Goal: Task Accomplishment & Management: Manage account settings

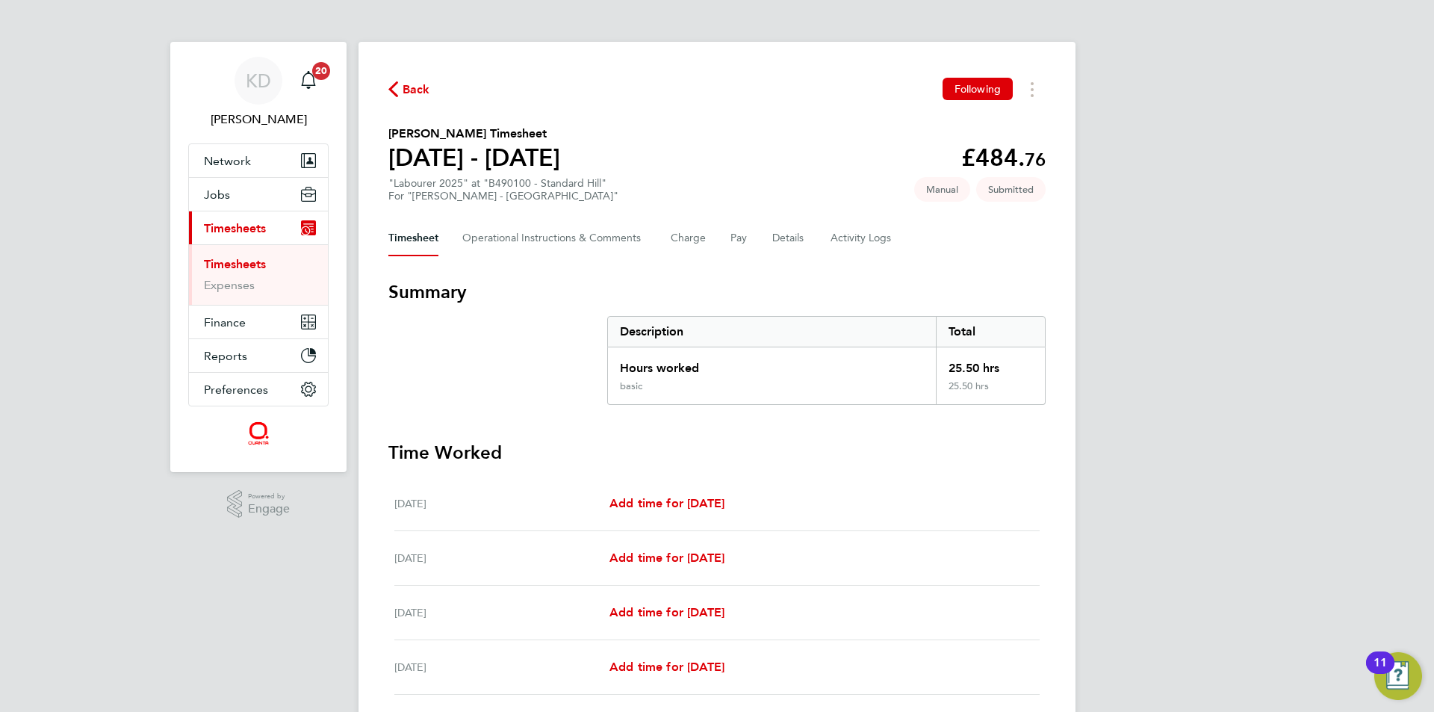
click at [249, 266] on link "Timesheets" at bounding box center [235, 264] width 62 height 14
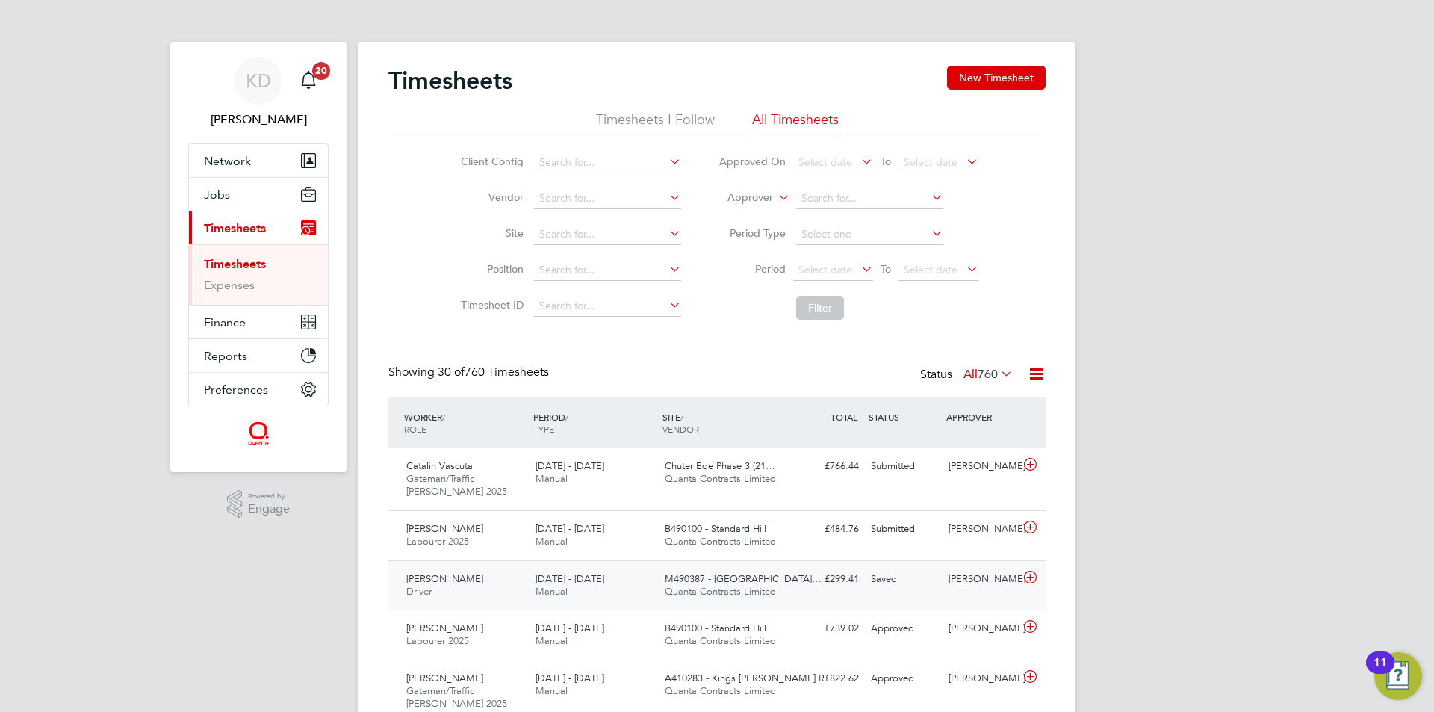
click at [943, 582] on div "[PERSON_NAME]" at bounding box center [981, 579] width 78 height 25
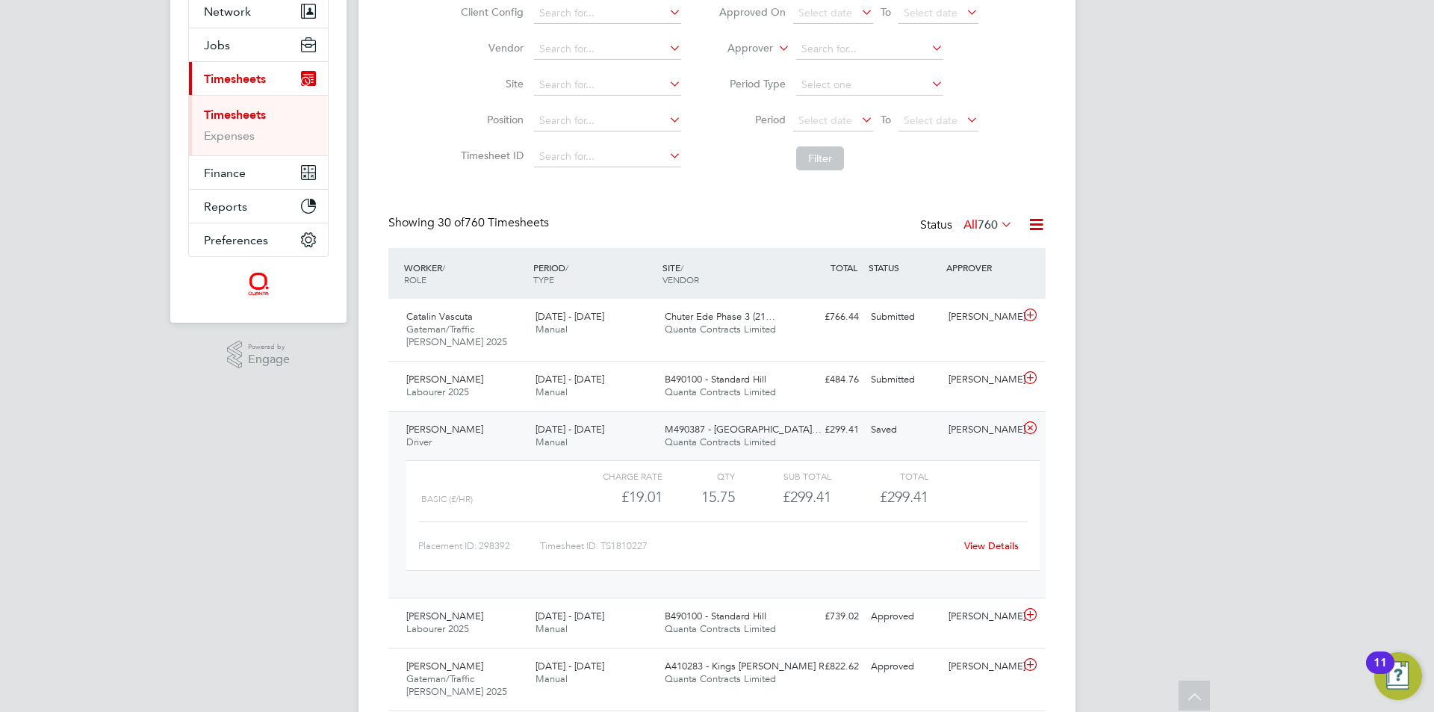
click at [998, 542] on link "View Details" at bounding box center [991, 545] width 55 height 13
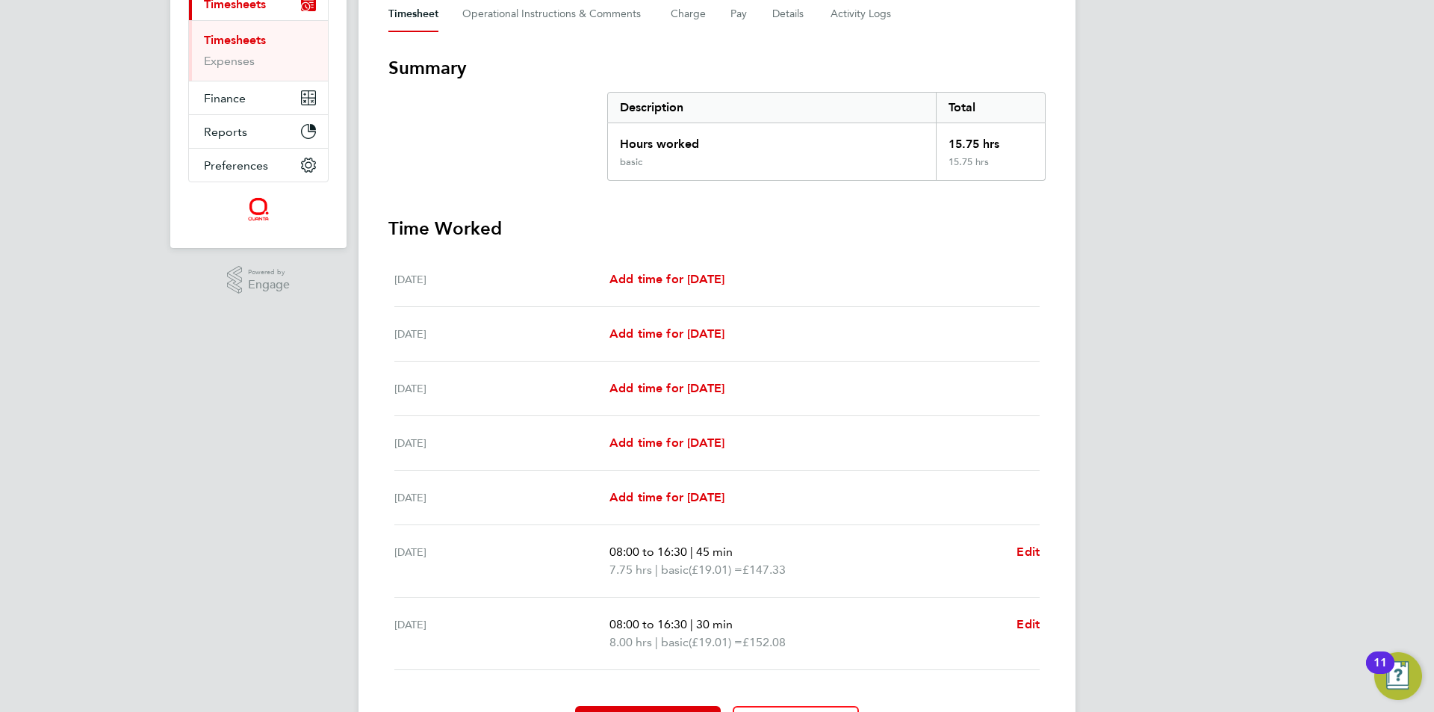
scroll to position [314, 0]
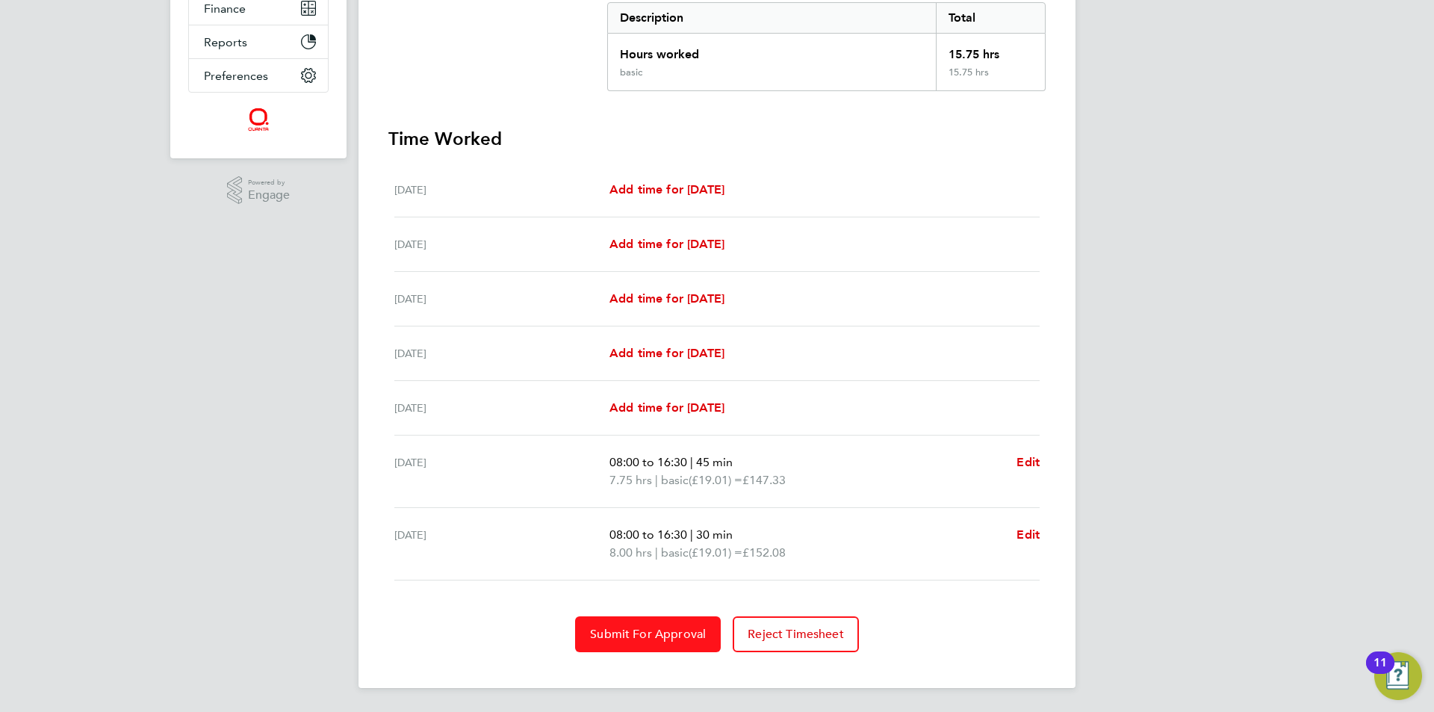
click at [670, 640] on span "Submit For Approval" at bounding box center [648, 633] width 116 height 15
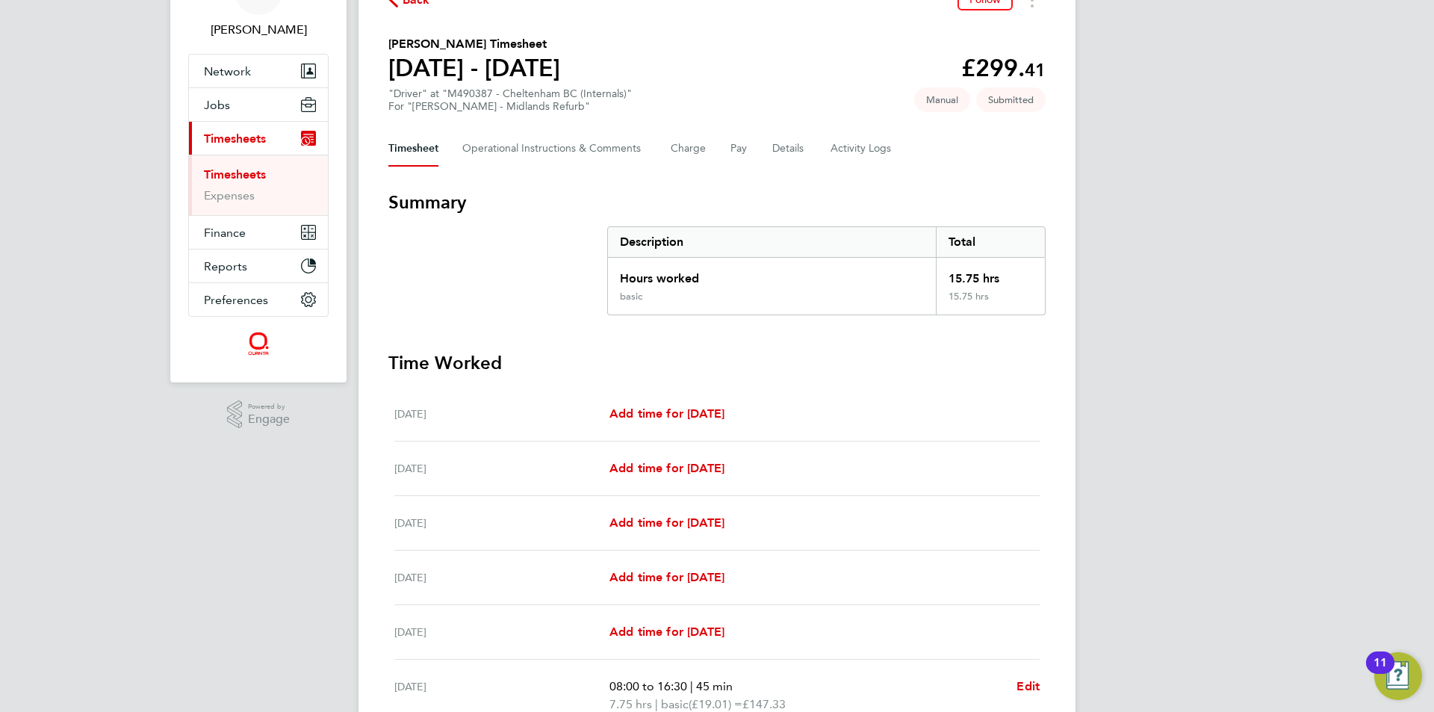
click at [246, 172] on link "Timesheets" at bounding box center [235, 174] width 62 height 14
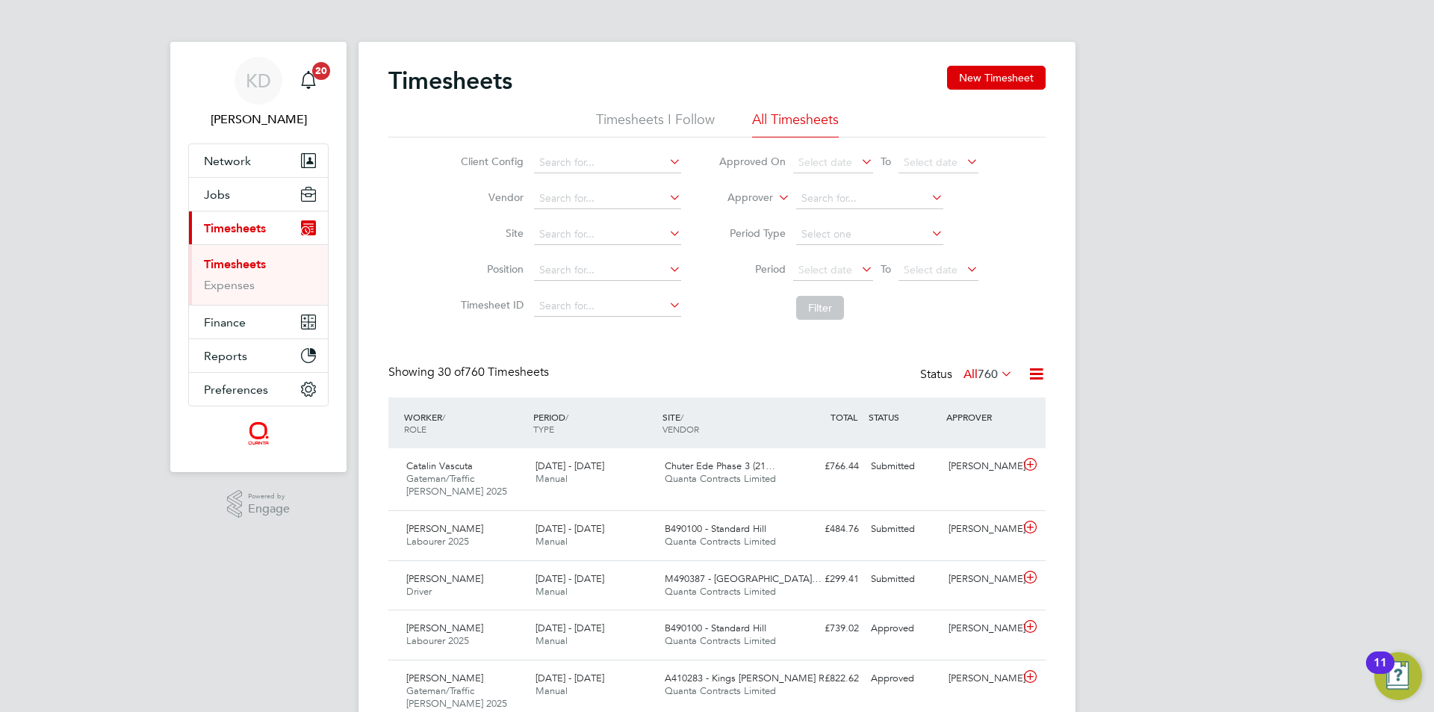
click at [259, 249] on ul "Timesheets Expenses" at bounding box center [258, 274] width 139 height 60
click at [1008, 84] on button "New Timesheet" at bounding box center [996, 78] width 99 height 24
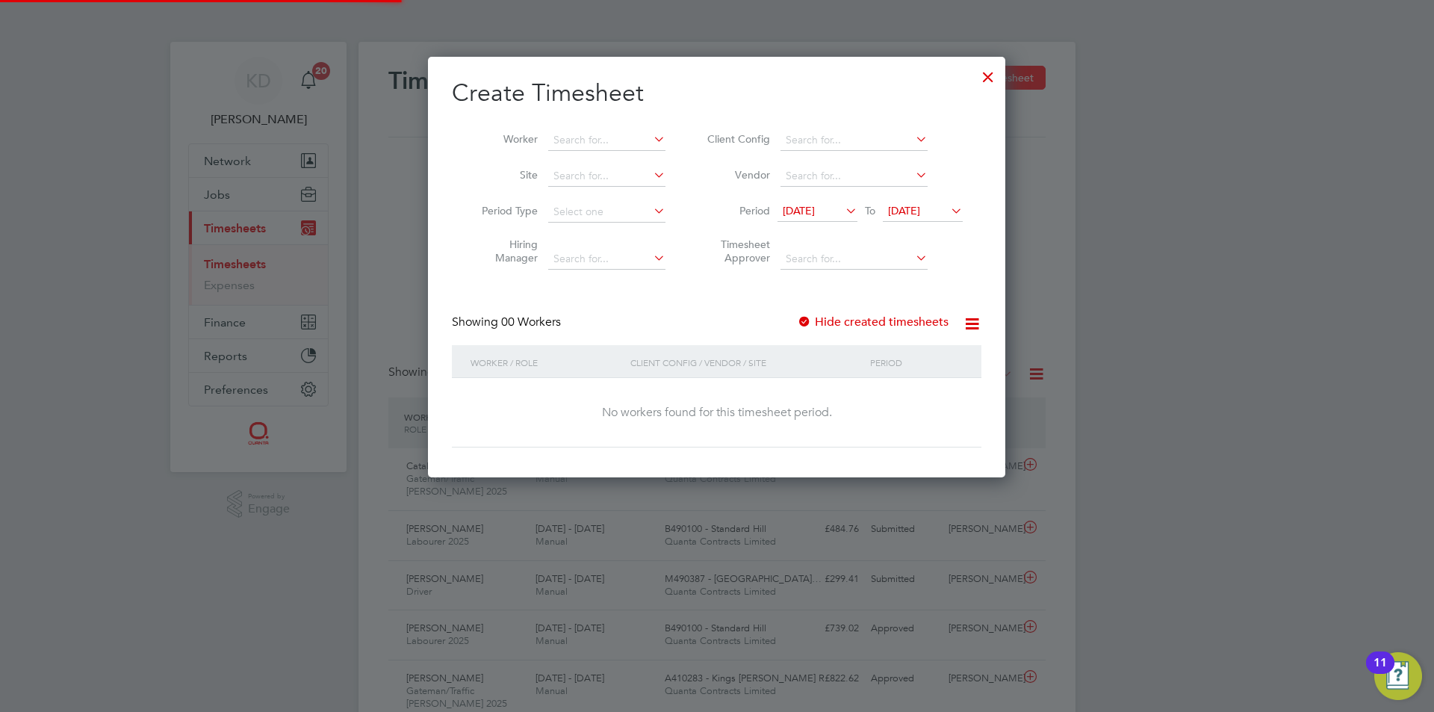
scroll to position [421, 578]
click at [948, 212] on icon at bounding box center [948, 210] width 0 height 21
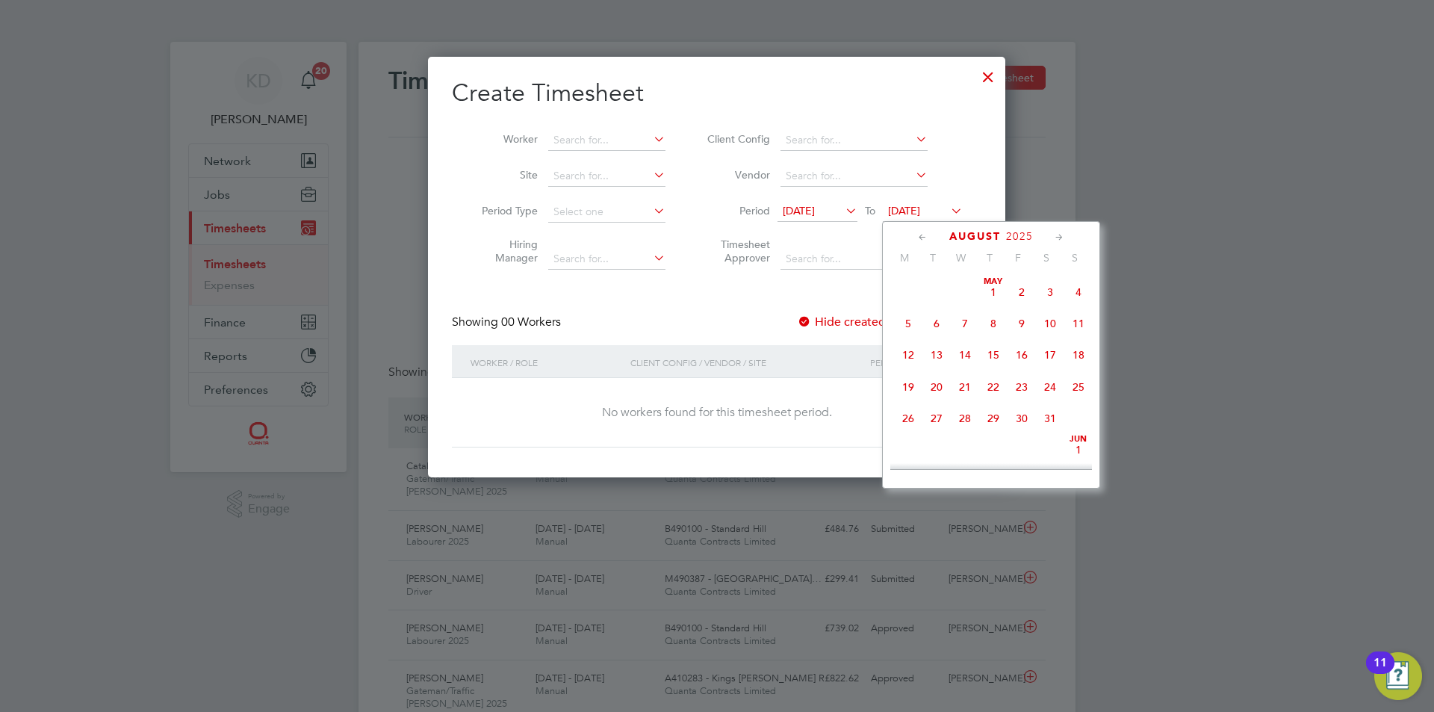
scroll to position [550, 0]
click at [949, 219] on span "[DATE]" at bounding box center [923, 212] width 80 height 20
click at [948, 205] on icon at bounding box center [948, 210] width 0 height 21
click at [1019, 382] on span "29" at bounding box center [1021, 372] width 28 height 28
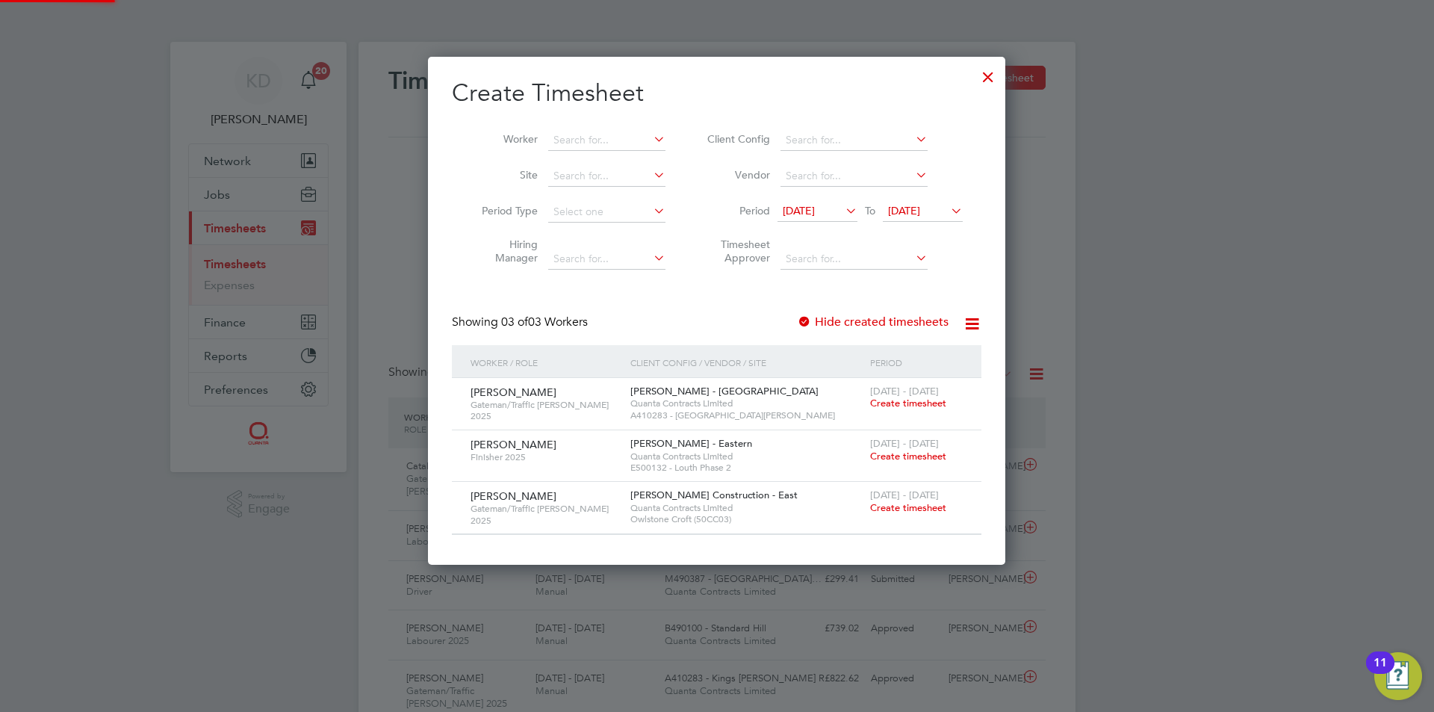
scroll to position [506, 578]
click at [985, 78] on div at bounding box center [987, 73] width 27 height 27
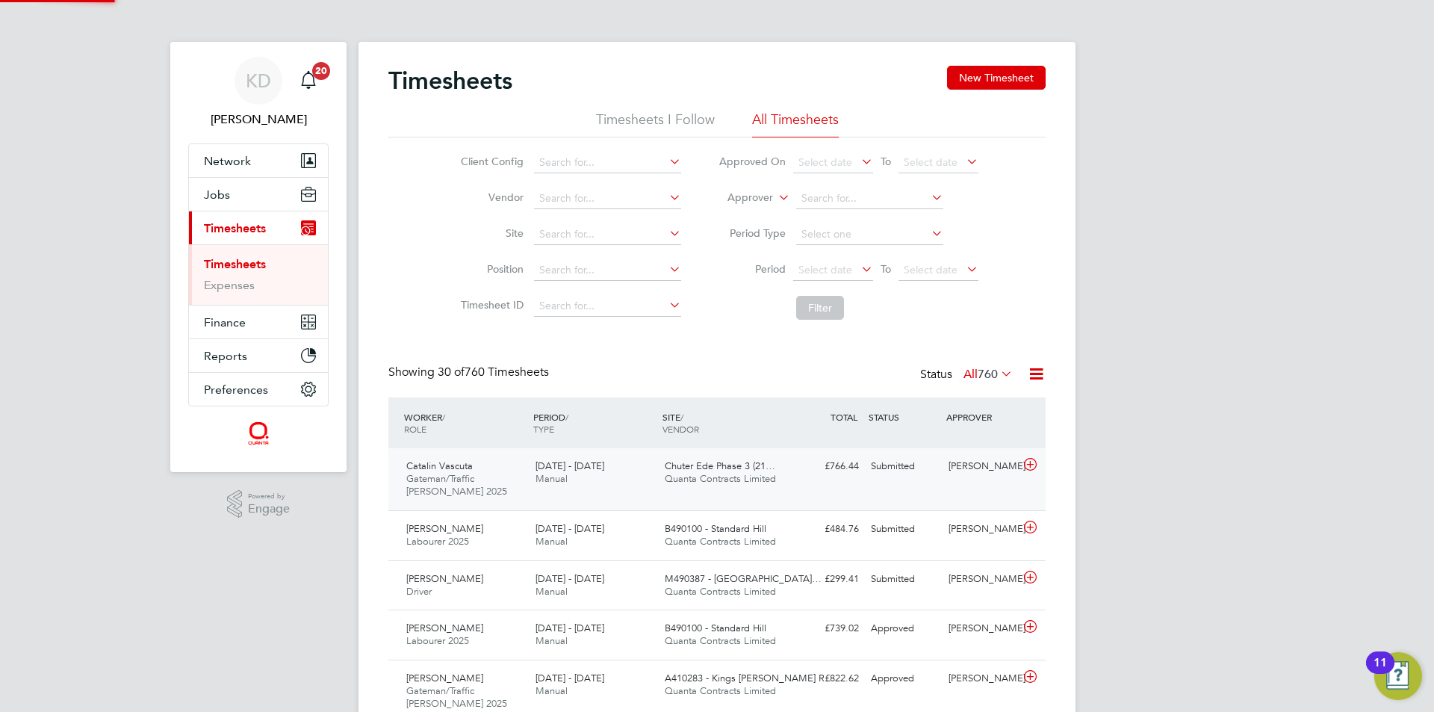
scroll to position [38, 130]
